Goal: Entertainment & Leisure: Consume media (video, audio)

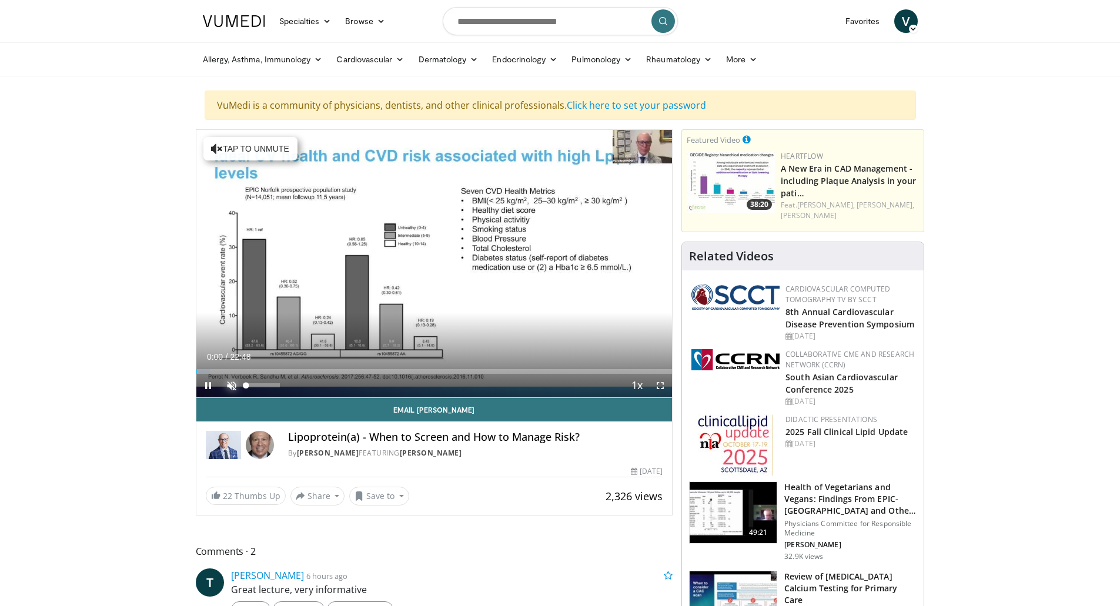
click at [232, 268] on span "Video Player" at bounding box center [232, 386] width 24 height 24
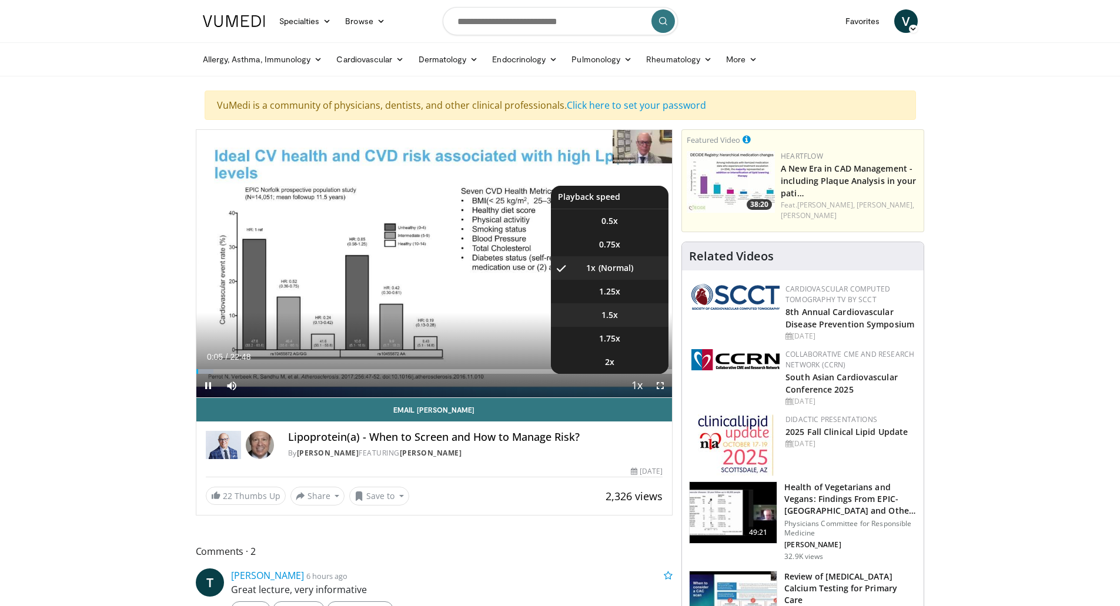
click at [552, 268] on li "1.5x" at bounding box center [610, 315] width 118 height 24
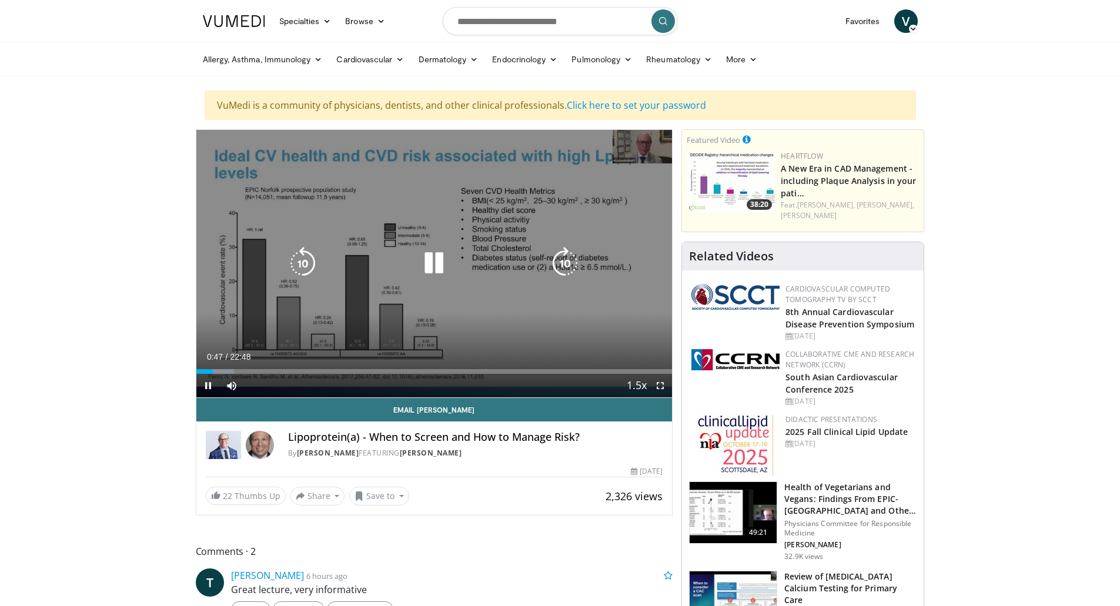
click at [435, 268] on icon "Video Player" at bounding box center [433, 263] width 33 height 33
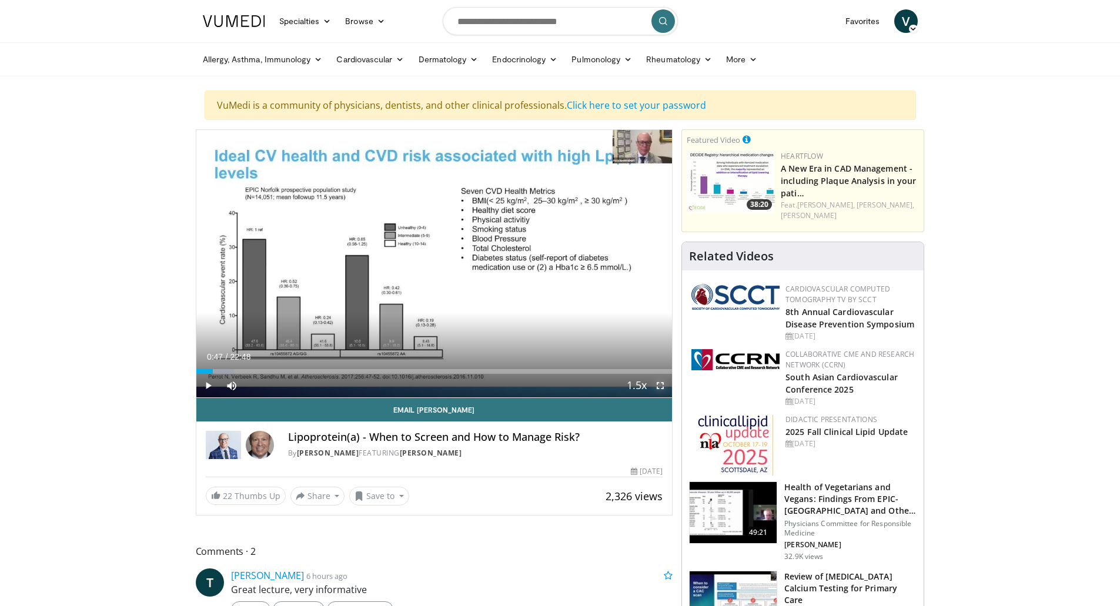
click at [552, 268] on span "Video Player" at bounding box center [661, 386] width 24 height 24
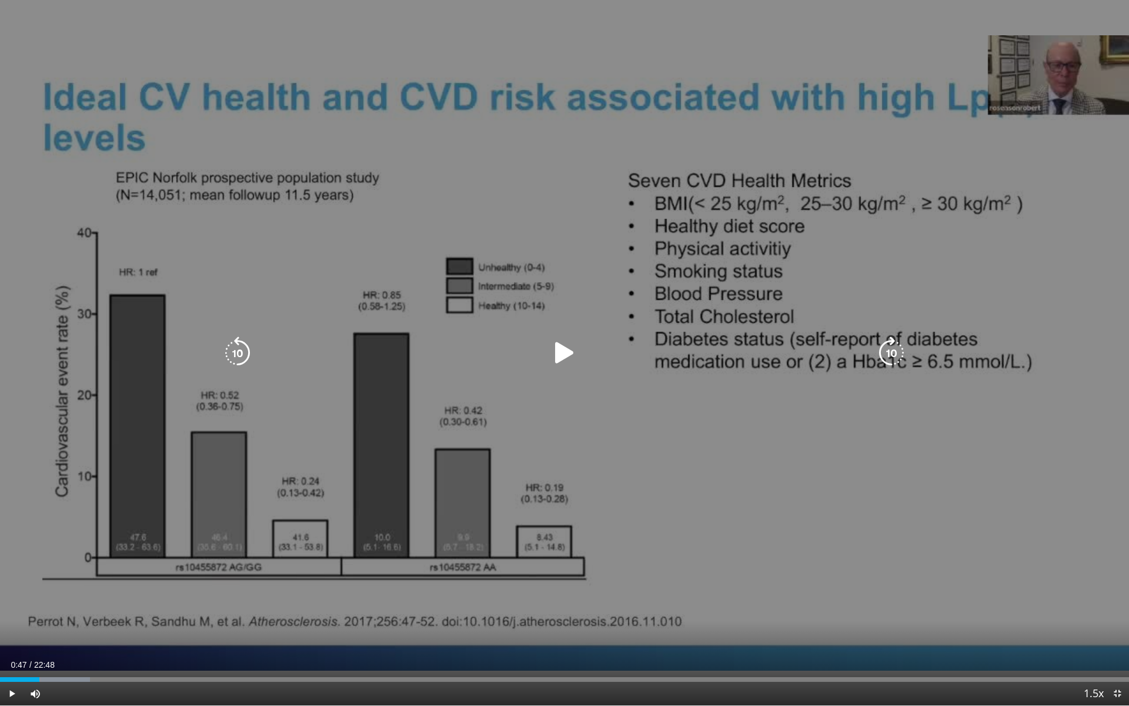
click at [552, 268] on icon "Video Player" at bounding box center [564, 352] width 33 height 33
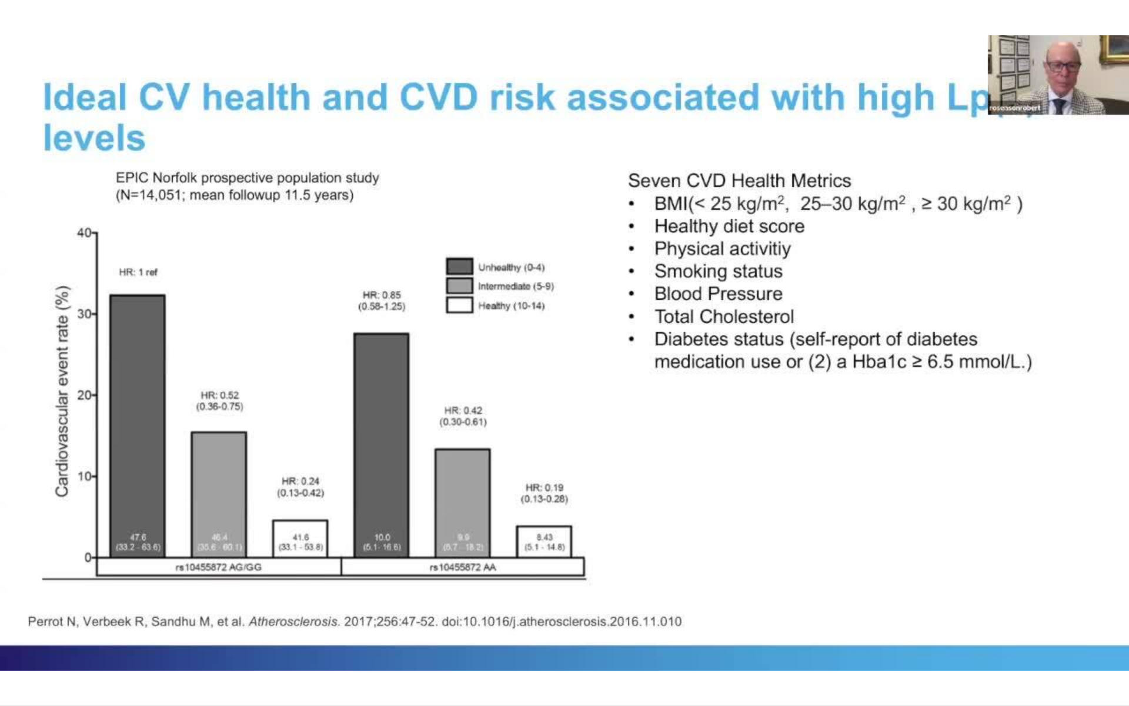
click at [552, 268] on button "Video Player" at bounding box center [565, 353] width 24 height 24
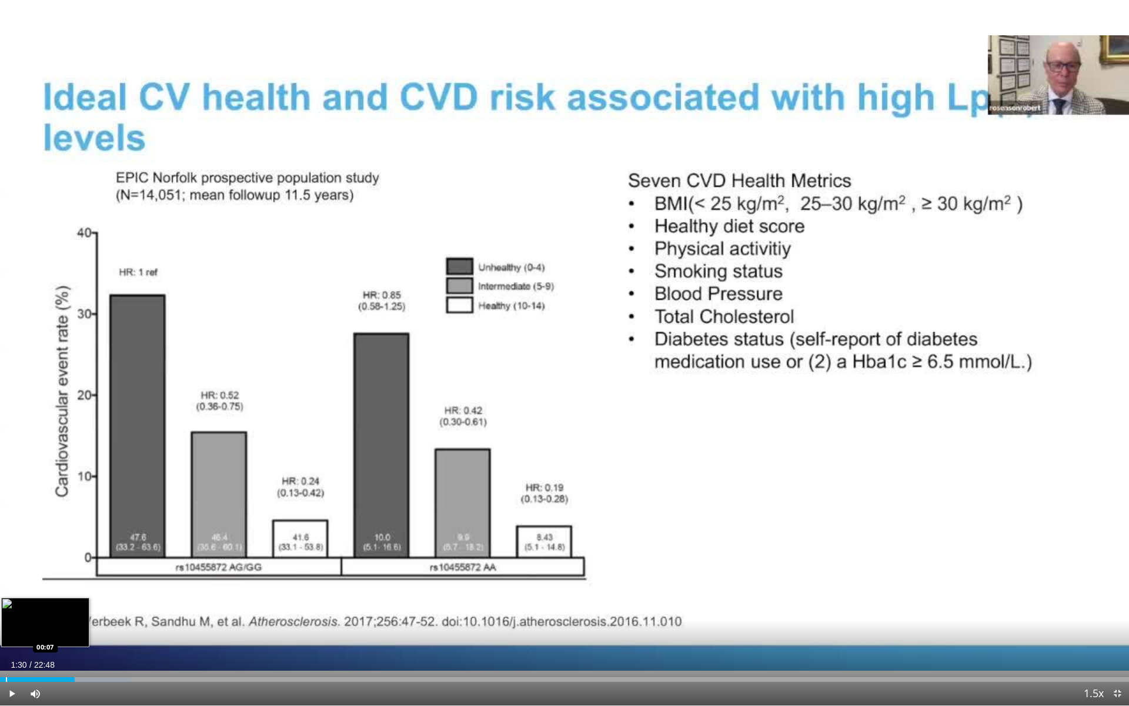
click at [6, 268] on div "Progress Bar" at bounding box center [6, 679] width 1 height 5
click at [12, 268] on span "Video Player" at bounding box center [12, 693] width 24 height 24
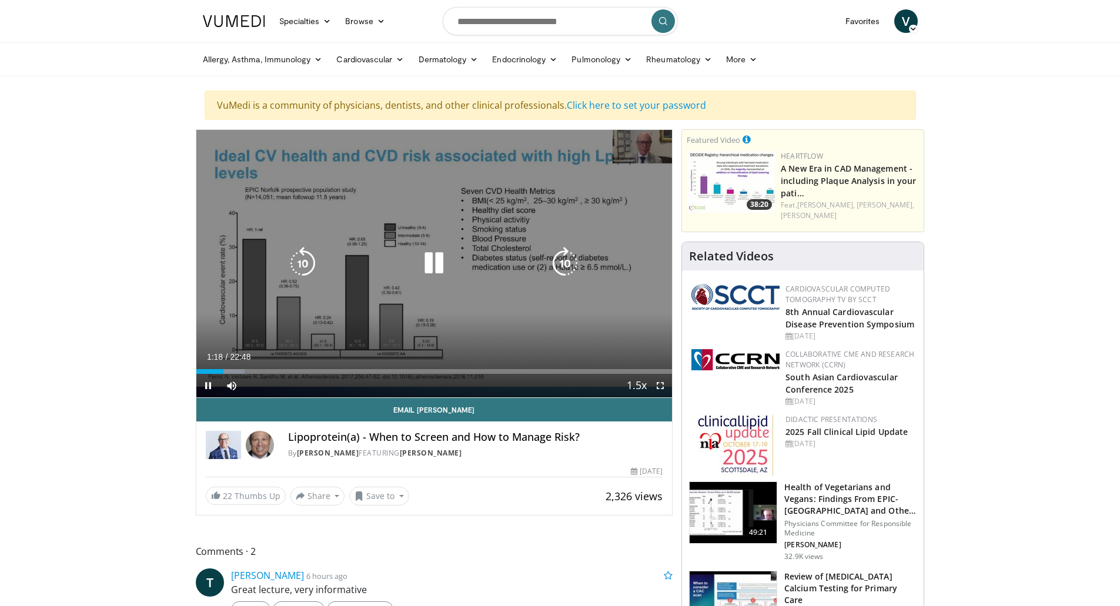
click at [552, 258] on div "10 seconds Tap to unmute" at bounding box center [434, 264] width 476 height 268
